Goal: Use online tool/utility: Utilize a website feature to perform a specific function

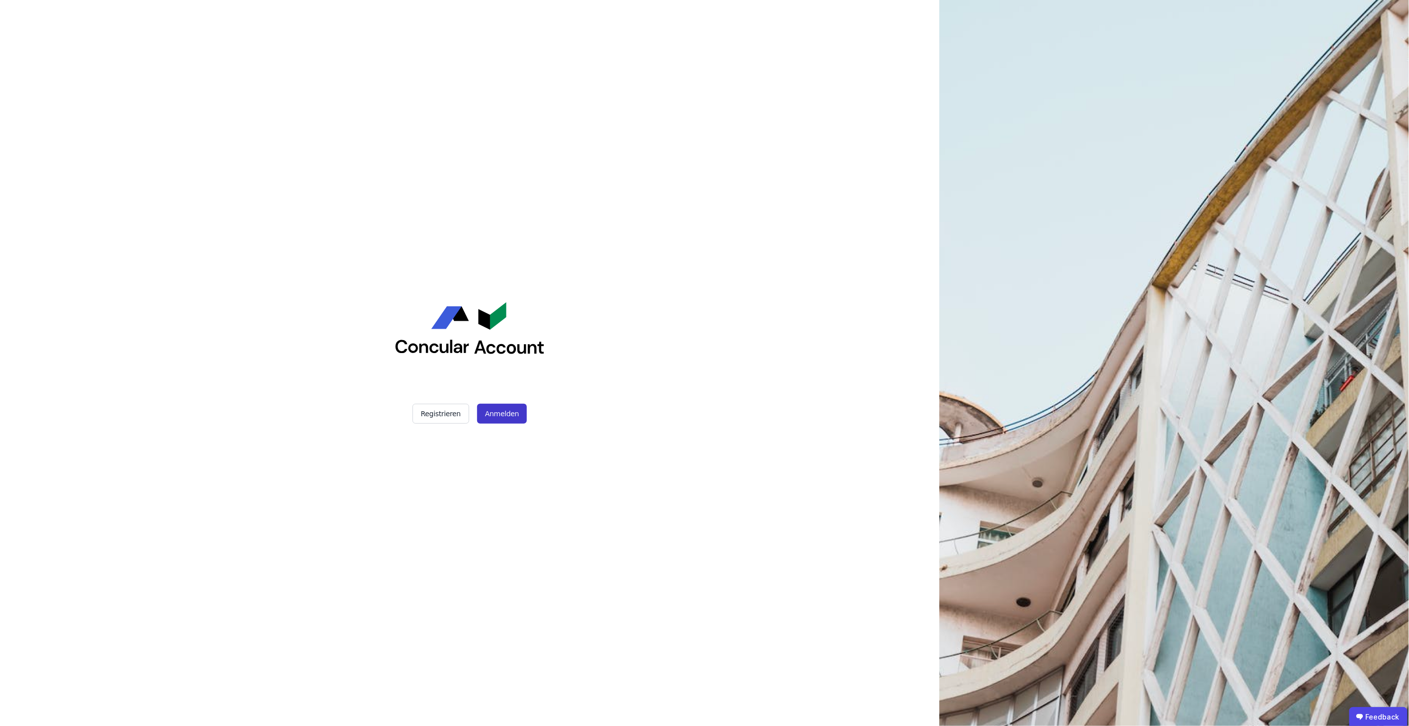
click at [494, 413] on button "Anmelden" at bounding box center [502, 414] width 50 height 20
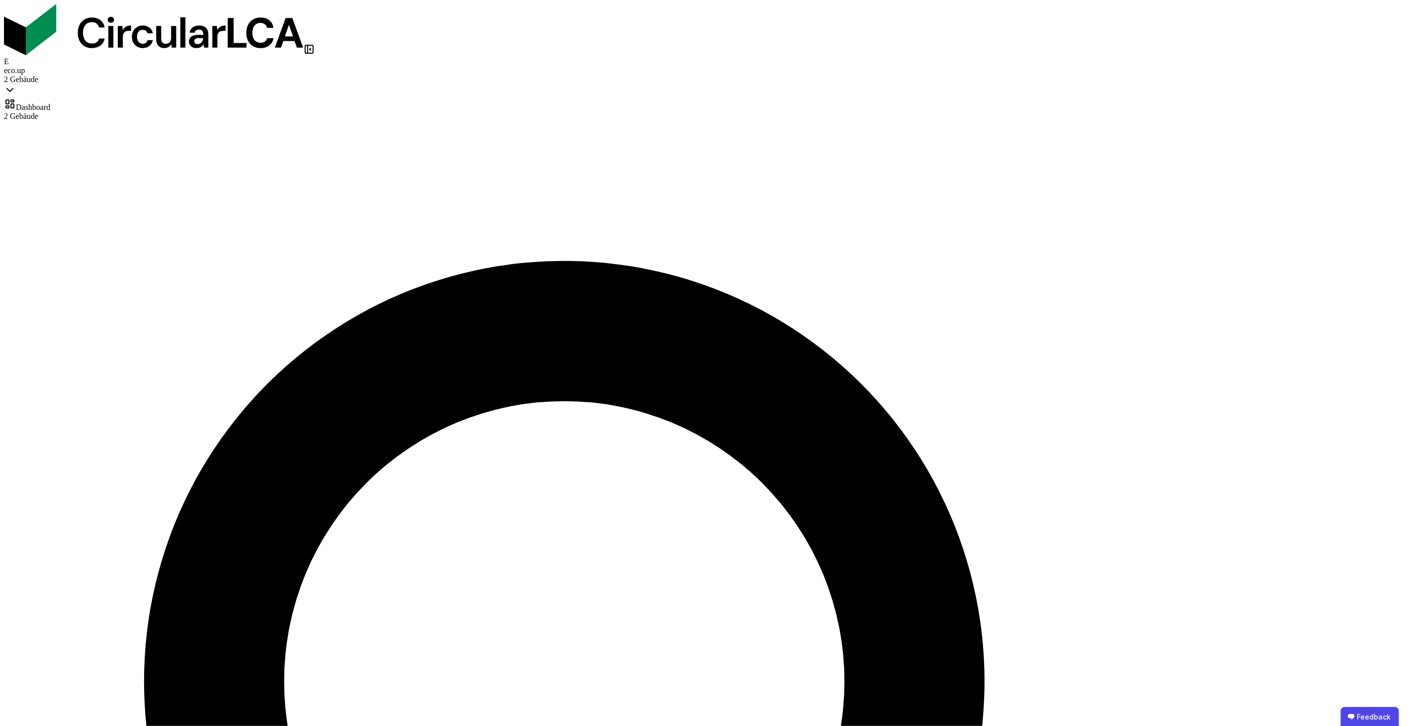
select select "*"
